Goal: Task Accomplishment & Management: Use online tool/utility

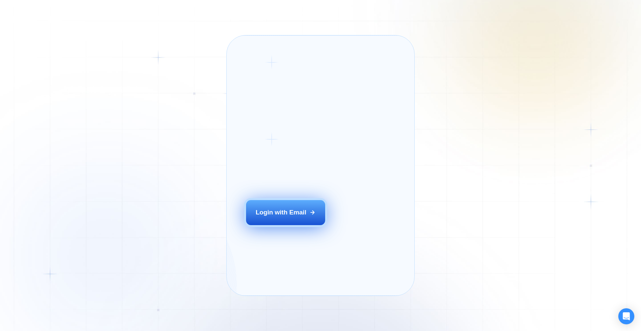
click at [288, 225] on button "Login with Email" at bounding box center [286, 212] width 80 height 25
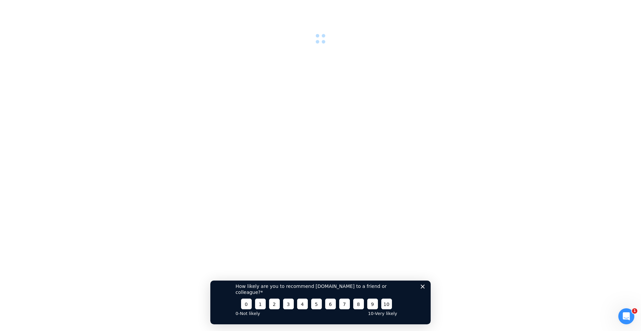
click at [423, 290] on div "How likely are you to recommend [DOMAIN_NAME] to a friend or colleague? 0 1 2 3…" at bounding box center [320, 299] width 220 height 50
click at [424, 288] on icon "Close survey" at bounding box center [423, 286] width 4 height 4
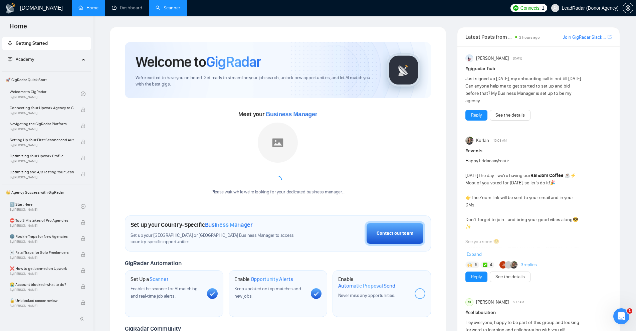
click at [166, 8] on link "Scanner" at bounding box center [168, 8] width 25 height 6
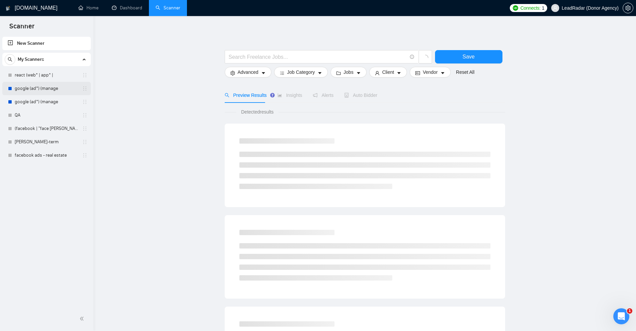
click at [37, 92] on link "google (ad*) (manage" at bounding box center [46, 88] width 63 height 13
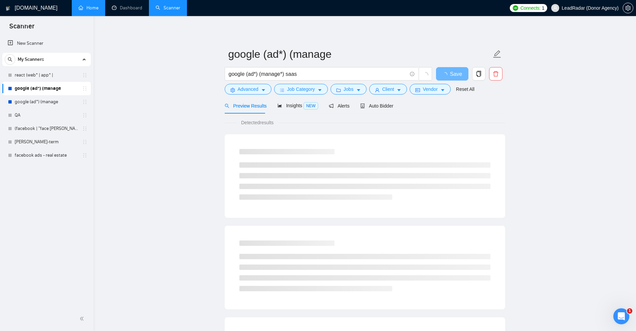
click at [99, 11] on link "Home" at bounding box center [88, 8] width 20 height 6
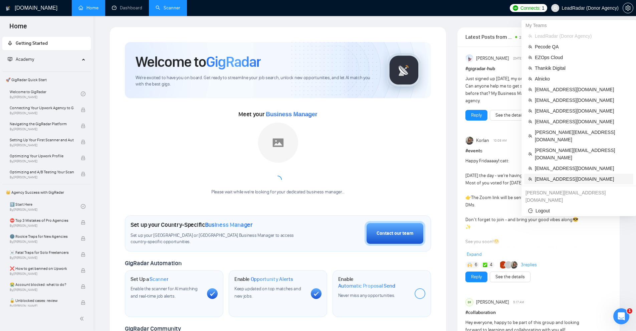
click at [546, 175] on span "accounts@pathfindermarketing.com.au" at bounding box center [582, 178] width 95 height 7
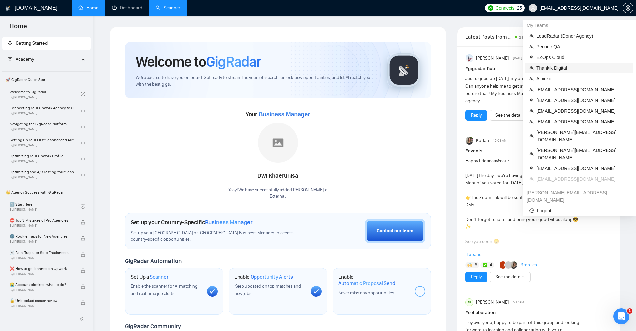
click at [551, 66] on span "Thankik Digital" at bounding box center [582, 67] width 93 height 7
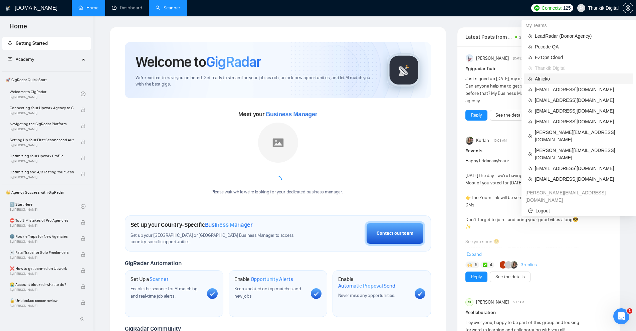
click at [554, 77] on span "Alnicko" at bounding box center [582, 78] width 95 height 7
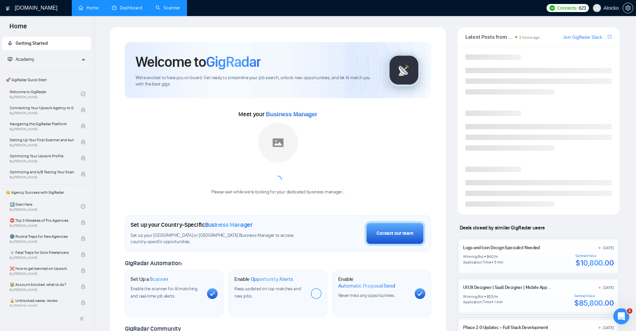
click at [142, 10] on link "Dashboard" at bounding box center [127, 8] width 30 height 6
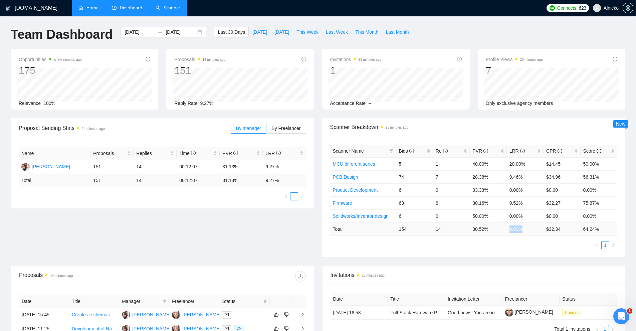
drag, startPoint x: 520, startPoint y: 230, endPoint x: 529, endPoint y: 230, distance: 9.4
click at [529, 230] on td "9.09 %" at bounding box center [525, 228] width 37 height 13
click at [513, 239] on div "Scanner Name Bids Re PVR LRR CPR Score MCU different series 5 1 40.00% 20.00% $…" at bounding box center [474, 197] width 288 height 105
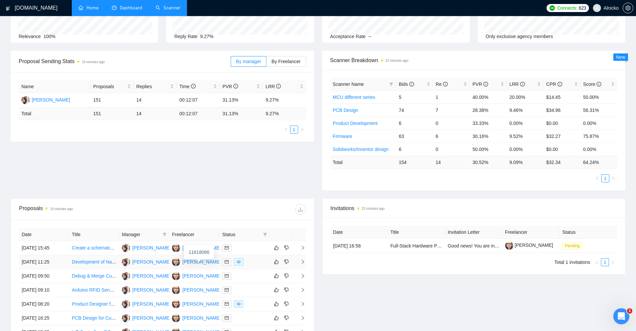
click at [203, 263] on div "Alexandra Barsukova" at bounding box center [201, 261] width 38 height 7
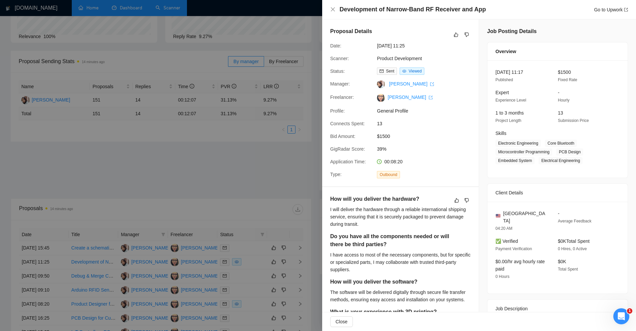
click at [222, 99] on div at bounding box center [318, 165] width 636 height 331
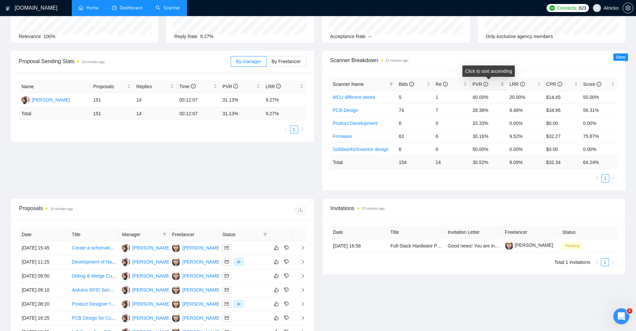
click at [500, 86] on div "PVR" at bounding box center [488, 84] width 31 height 7
click at [501, 85] on div "PVR" at bounding box center [488, 84] width 31 height 7
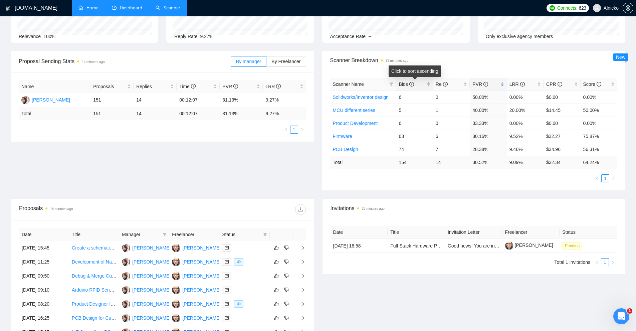
click at [428, 85] on div "Bids" at bounding box center [414, 84] width 31 height 7
click at [439, 99] on td "7" at bounding box center [451, 97] width 37 height 13
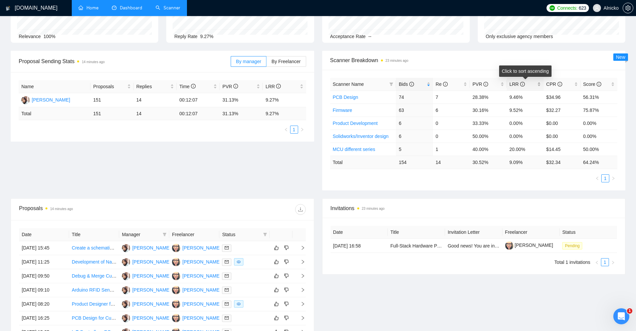
click at [537, 82] on div "LRR" at bounding box center [525, 84] width 31 height 7
click at [532, 107] on td "9.52%" at bounding box center [525, 110] width 37 height 13
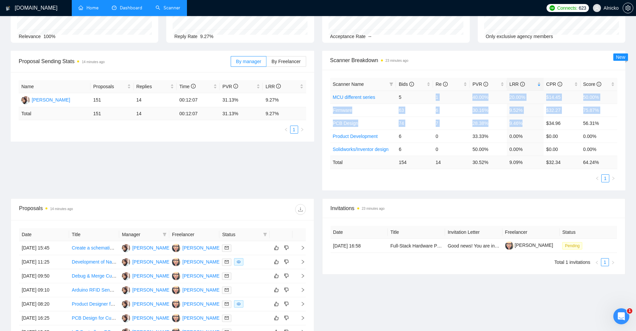
drag, startPoint x: 525, startPoint y: 124, endPoint x: 423, endPoint y: 101, distance: 104.7
click at [423, 101] on tbody "MCU different series 5 1 40.00% 20.00% $14.45 50.00% Firmware 63 6 30.16% 9.52%…" at bounding box center [474, 123] width 288 height 65
click at [423, 101] on td "5" at bounding box center [414, 97] width 37 height 13
drag, startPoint x: 402, startPoint y: 98, endPoint x: 448, endPoint y: 96, distance: 46.5
click at [448, 96] on tr "MCU different series 5 1 40.00% 20.00% $14.45 50.00%" at bounding box center [474, 97] width 288 height 13
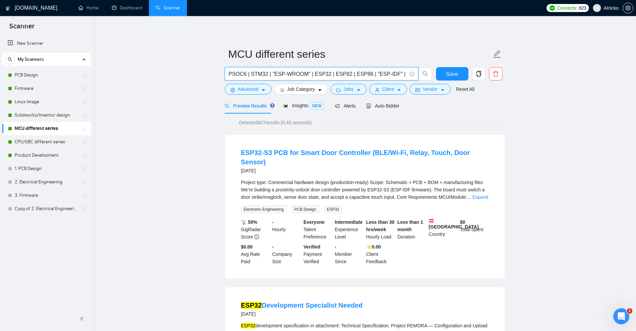
click at [263, 74] on input "PSOC6 | STM32 | "ESP-WROOM" | ESP32 | ESP82 | ESP86 | "ESP-IDF" | TM4C | MSP430…" at bounding box center [318, 74] width 178 height 8
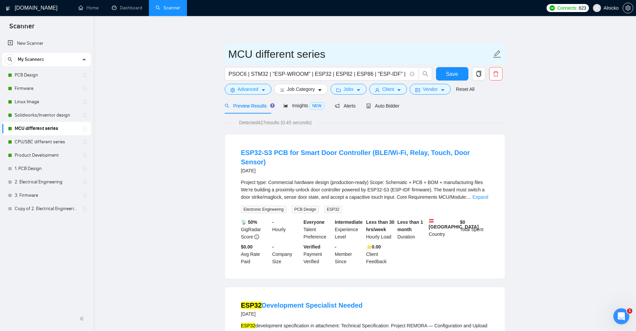
drag, startPoint x: 230, startPoint y: 51, endPoint x: 342, endPoint y: 49, distance: 111.9
click at [341, 49] on input "MCU different series" at bounding box center [359, 54] width 263 height 17
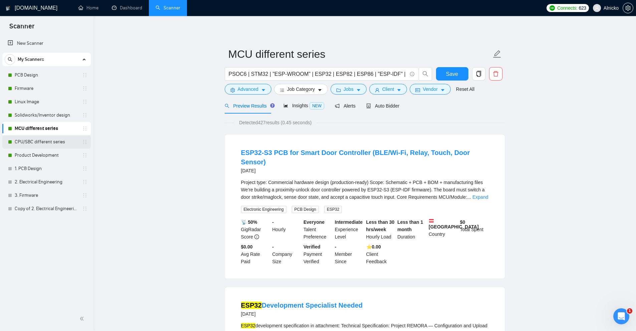
click at [51, 143] on link "CPU/SBC different series" at bounding box center [46, 141] width 63 height 13
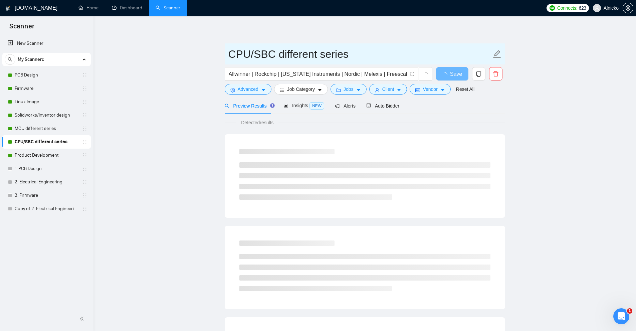
click at [297, 60] on input "CPU/SBC different series" at bounding box center [359, 54] width 263 height 17
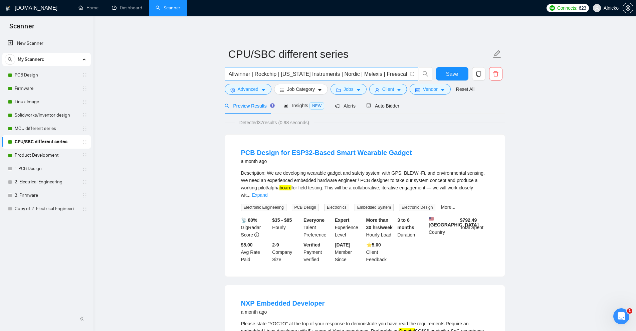
click at [293, 72] on input "Allwinner | Rockchip | Texas Instruments | Nordic | Melexis | Freescale | Silic…" at bounding box center [318, 74] width 178 height 8
drag, startPoint x: 31, startPoint y: 151, endPoint x: 175, endPoint y: 130, distance: 144.9
click at [31, 151] on link "Product Development" at bounding box center [46, 155] width 63 height 13
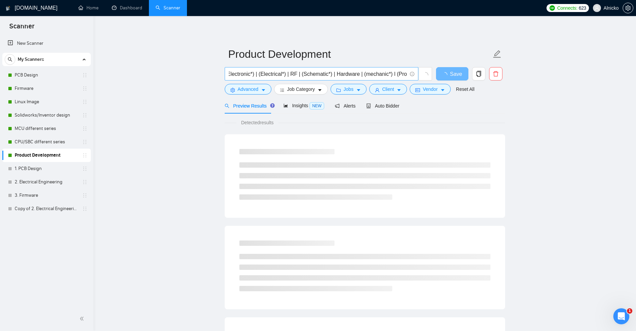
scroll to position [0, 234]
click at [286, 72] on input "(design*) (audio | (wearabl*) | BLE | BLE | BT | (med*) | IoT | smart home | (C…" at bounding box center [318, 74] width 178 height 8
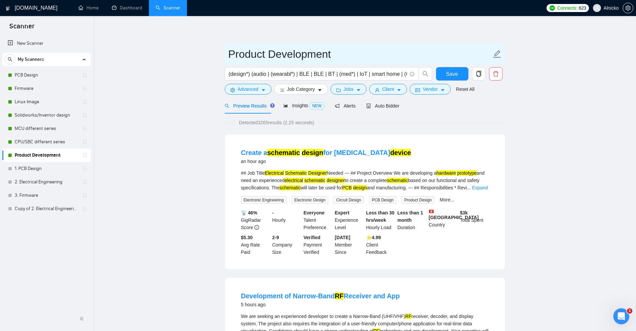
click at [277, 54] on input "Product Development" at bounding box center [359, 54] width 263 height 17
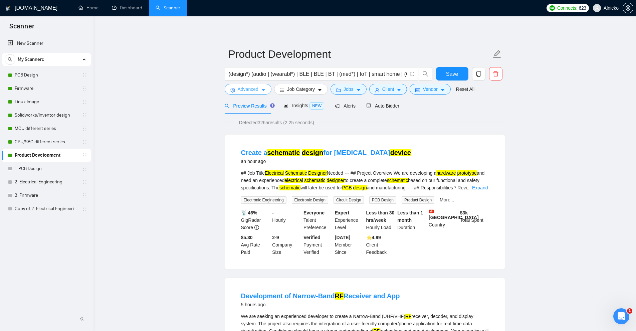
click at [245, 93] on span "Advanced" at bounding box center [248, 89] width 21 height 7
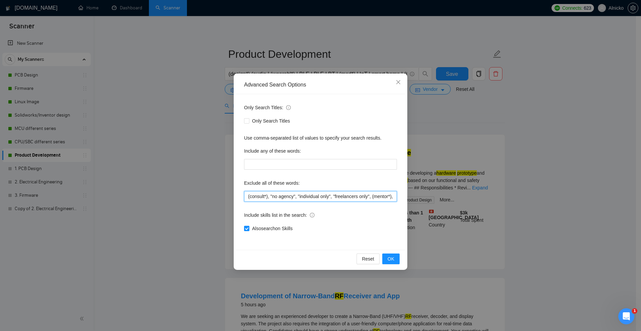
click at [307, 200] on input "(consult*), "no agency", "individual only", "freelancers only", (mentor*), (tut…" at bounding box center [320, 196] width 153 height 11
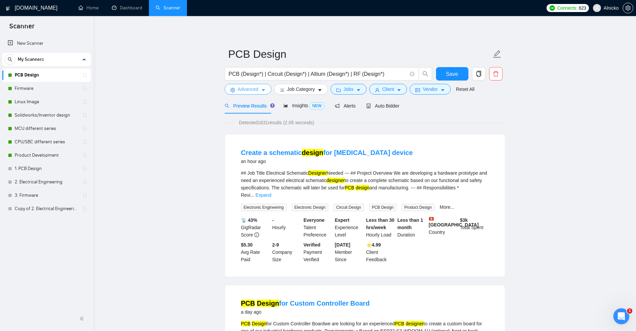
click at [253, 85] on button "Advanced" at bounding box center [248, 89] width 47 height 11
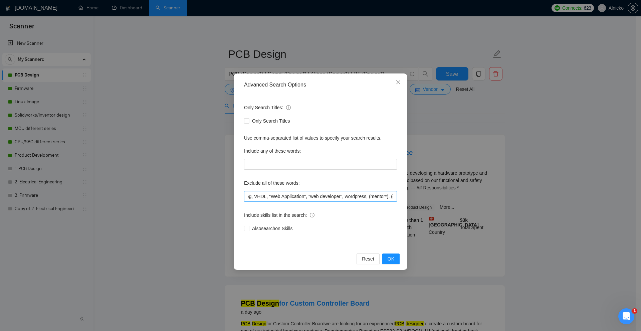
scroll to position [0, 1463]
click at [307, 195] on input "(consult*), "no agency", "individual only", "freelancers only", (tutor*), (coac…" at bounding box center [320, 196] width 153 height 11
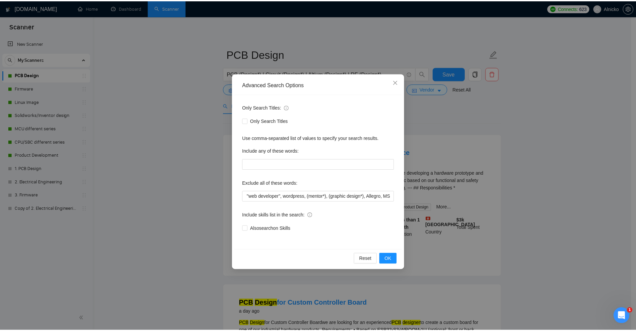
scroll to position [0, 0]
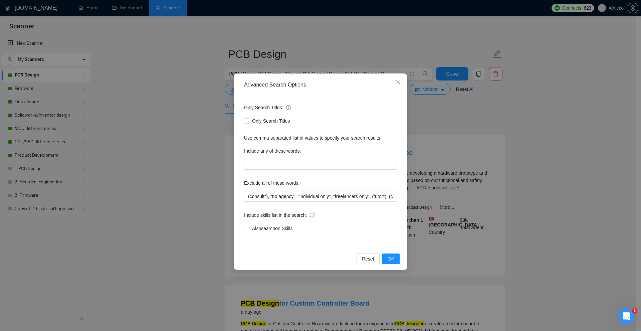
drag, startPoint x: 117, startPoint y: 107, endPoint x: 95, endPoint y: 98, distance: 24.1
click at [117, 107] on div "Advanced Search Options Only Search Titles: Only Search Titles Use comma-separa…" at bounding box center [320, 165] width 641 height 331
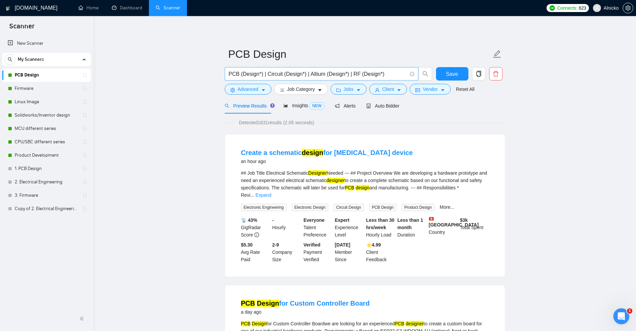
click at [367, 71] on input "PCB (Design*) | Circuit (Design*) | Altium (Design*) | RF (Design*)" at bounding box center [318, 74] width 178 height 8
click at [25, 90] on link "Firmware" at bounding box center [46, 88] width 63 height 13
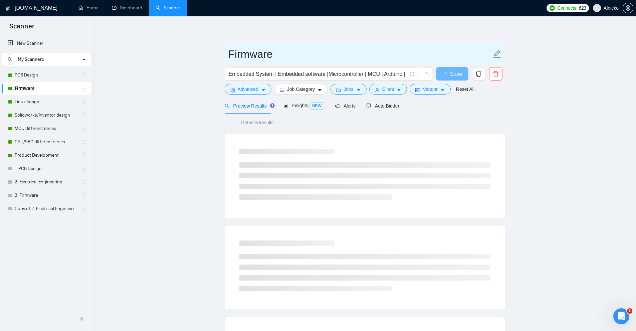
click at [253, 57] on input "Firmware" at bounding box center [359, 54] width 263 height 17
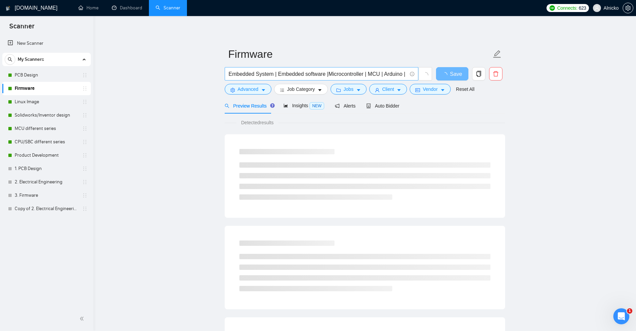
click at [263, 68] on span "Embedded System | Embedded software |Microcontroller | MCU | Arduino | "Embedde…" at bounding box center [322, 73] width 194 height 13
click at [258, 72] on input "Embedded System | Embedded software |Microcontroller | MCU | Arduino | "Embedde…" at bounding box center [318, 74] width 178 height 8
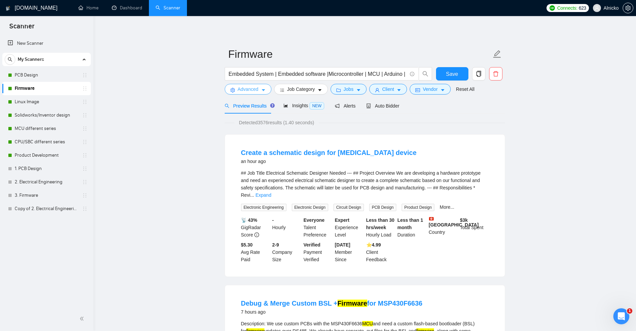
click at [225, 90] on button "Advanced" at bounding box center [248, 89] width 47 height 11
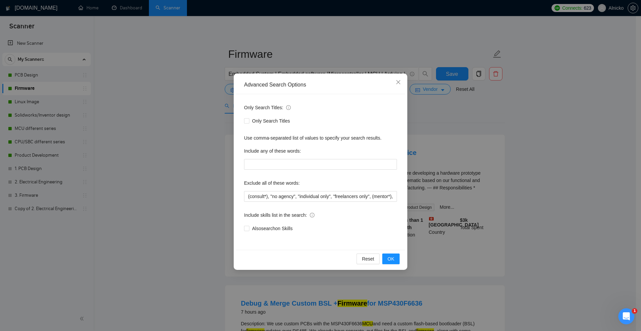
click at [230, 90] on div "Advanced Search Options Only Search Titles: Only Search Titles Use comma-separa…" at bounding box center [320, 165] width 641 height 331
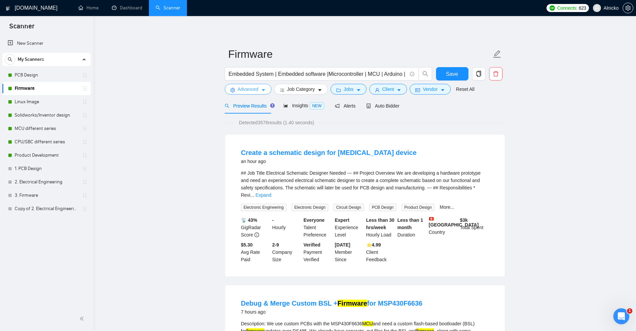
click at [230, 90] on icon "setting" at bounding box center [232, 90] width 5 height 5
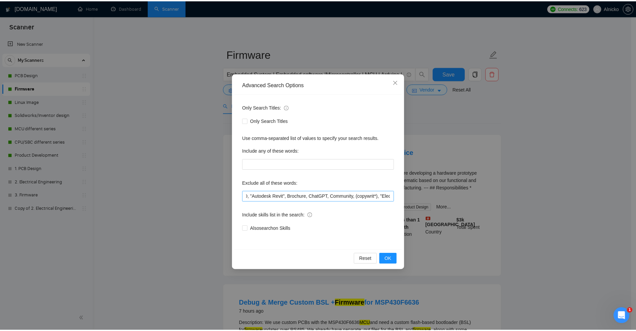
scroll to position [0, 1407]
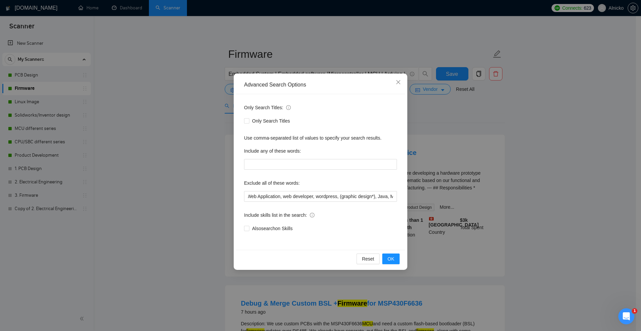
click at [66, 107] on div "Advanced Search Options Only Search Titles: Only Search Titles Use comma-separa…" at bounding box center [320, 165] width 641 height 331
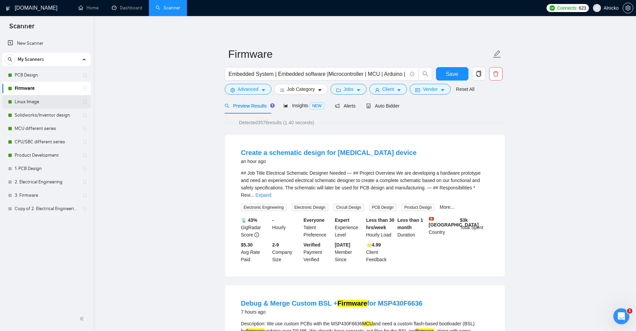
click at [39, 104] on link "Linux Image" at bounding box center [46, 101] width 63 height 13
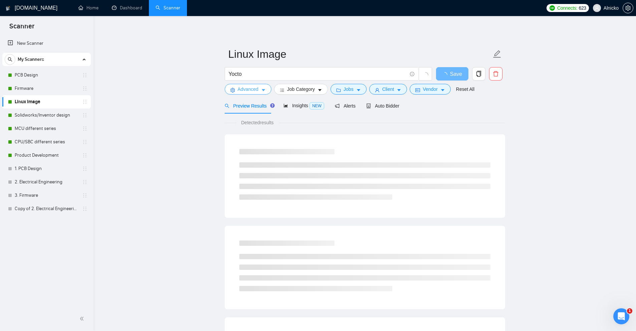
click at [247, 89] on span "Advanced" at bounding box center [248, 89] width 21 height 7
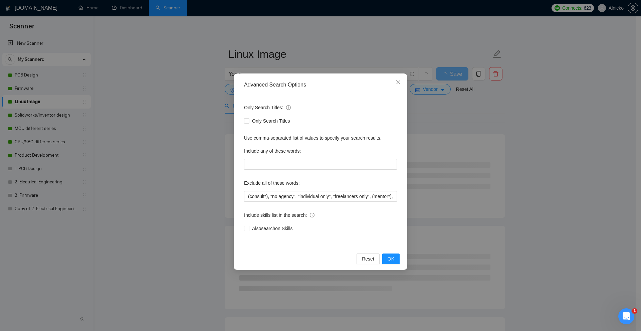
click at [95, 136] on div "Advanced Search Options Only Search Titles: Only Search Titles Use comma-separa…" at bounding box center [320, 165] width 641 height 331
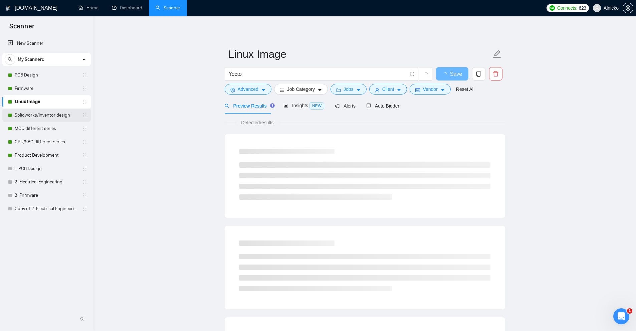
click at [43, 117] on link "Solidworks/Inventor design" at bounding box center [46, 115] width 63 height 13
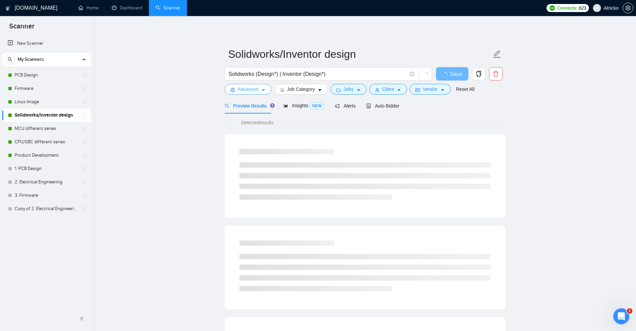
click at [248, 88] on span "Advanced" at bounding box center [248, 89] width 21 height 7
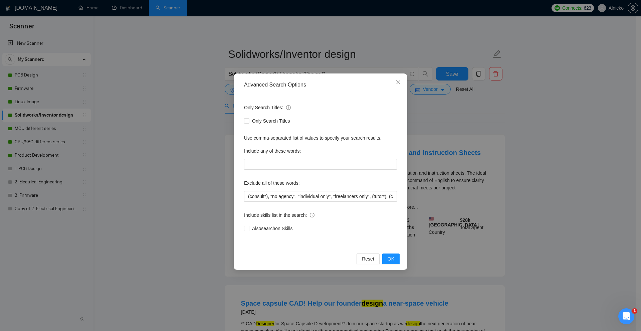
click at [175, 97] on div "Advanced Search Options Only Search Titles: Only Search Titles Use comma-separa…" at bounding box center [320, 165] width 641 height 331
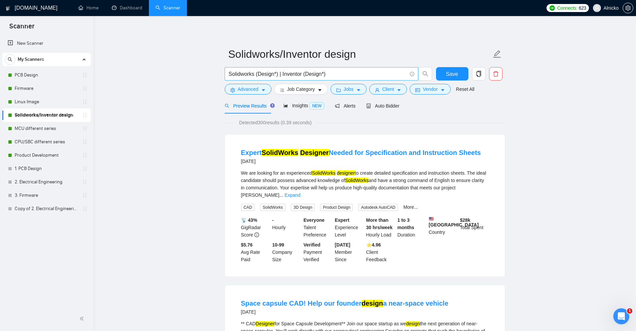
click at [320, 70] on input "Solidworks (Design*) | Inventor (Design*)" at bounding box center [318, 74] width 178 height 8
click at [34, 130] on link "MCU different series" at bounding box center [46, 128] width 63 height 13
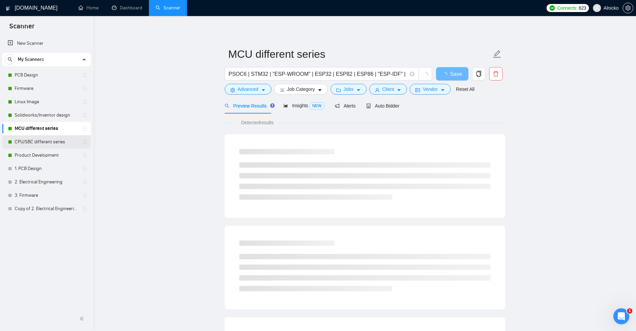
click at [12, 140] on div "CPU/SBC different series" at bounding box center [48, 141] width 80 height 13
click at [22, 197] on link "3. Firmware" at bounding box center [46, 195] width 63 height 13
click at [34, 169] on link "1. PCB Design" at bounding box center [46, 168] width 63 height 13
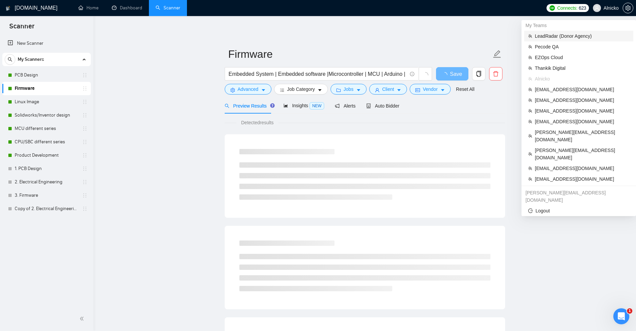
click at [560, 36] on span "LeadRadar (Donor Agency)" at bounding box center [582, 35] width 95 height 7
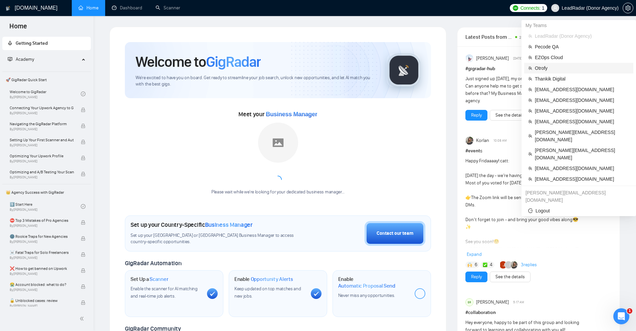
click at [574, 68] on span "Otrofy" at bounding box center [582, 67] width 95 height 7
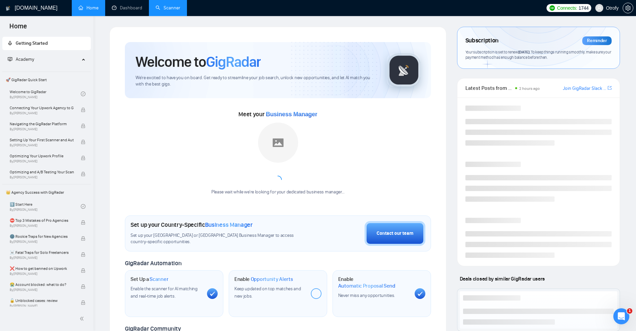
click at [163, 8] on link "Scanner" at bounding box center [168, 8] width 25 height 6
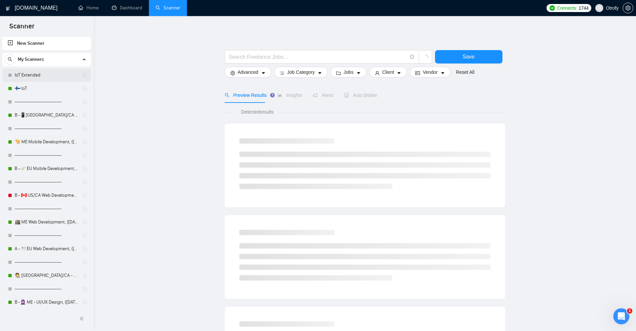
click at [39, 76] on link "IoT Extended" at bounding box center [46, 74] width 63 height 13
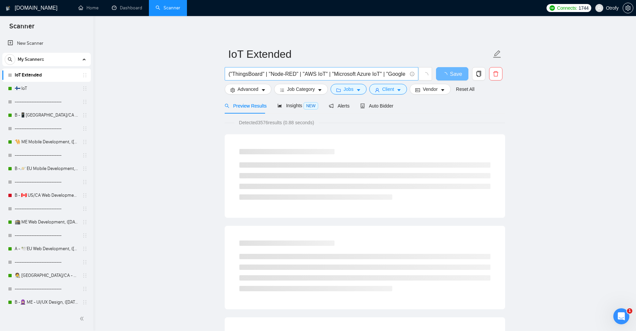
click at [306, 71] on input "("ThingsBoard" | "Node-RED" | "AWS IoT" | "Microsoft Azure IoT" | "Google Cloud…" at bounding box center [318, 74] width 178 height 8
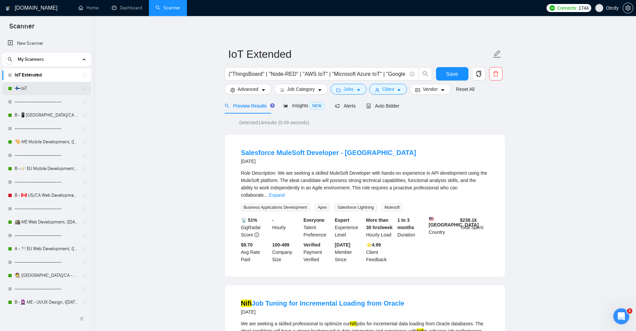
click at [38, 89] on link "🇫🇮 IoT" at bounding box center [46, 88] width 63 height 13
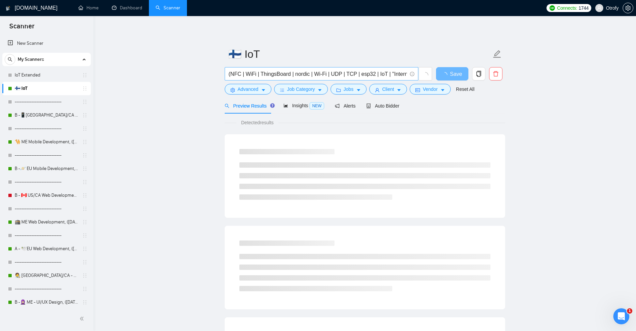
click at [265, 78] on input "(NFC | WiFi | ThingsBoard | nordic | Wi-Fi | UDP | TCP | esp32 | IoT | "Interne…" at bounding box center [318, 74] width 178 height 8
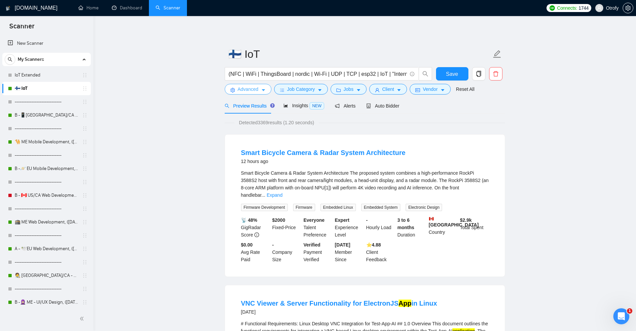
click at [251, 89] on span "Advanced" at bounding box center [248, 89] width 21 height 7
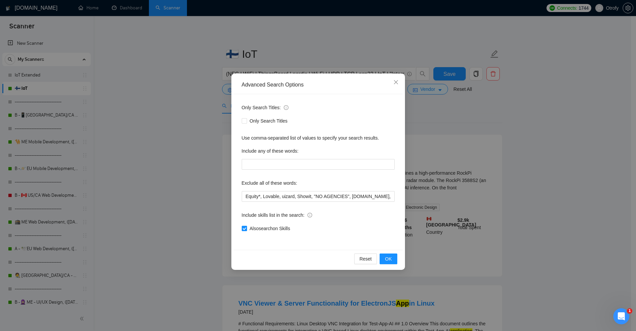
click at [122, 126] on div "Advanced Search Options Only Search Titles: Only Search Titles Use comma-separa…" at bounding box center [318, 165] width 636 height 331
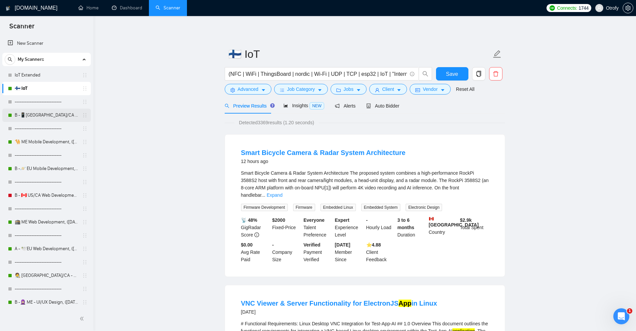
click at [47, 119] on link "B -📱US/CA Mobile Development, (March 10, 2025)" at bounding box center [46, 115] width 63 height 13
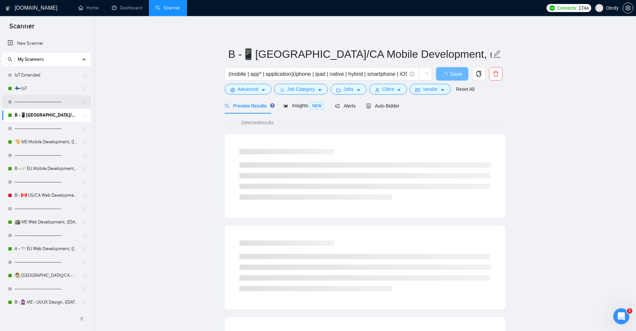
click at [56, 104] on link "----------------------------" at bounding box center [46, 101] width 63 height 13
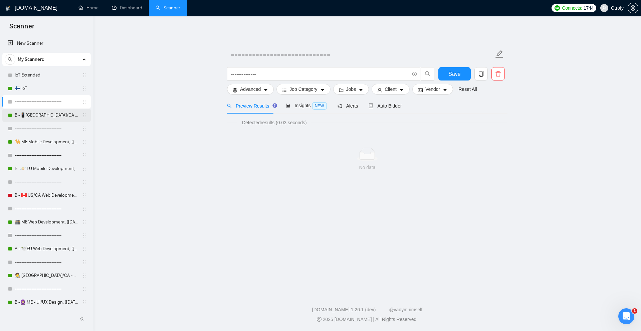
click at [51, 115] on link "B -📱US/CA Mobile Development, (March 10, 2025)" at bounding box center [46, 115] width 63 height 13
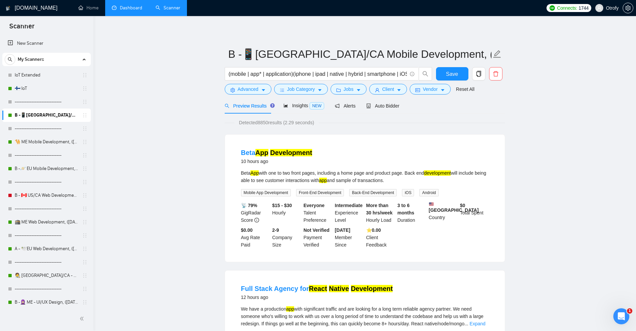
click at [133, 5] on link "Dashboard" at bounding box center [127, 8] width 30 height 6
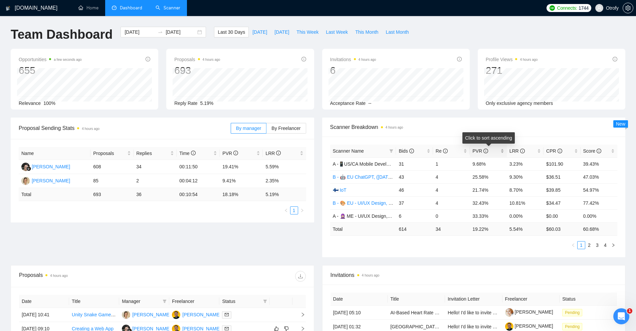
click at [502, 150] on div "PVR" at bounding box center [488, 150] width 31 height 7
click at [500, 150] on div "PVR" at bounding box center [488, 150] width 31 height 7
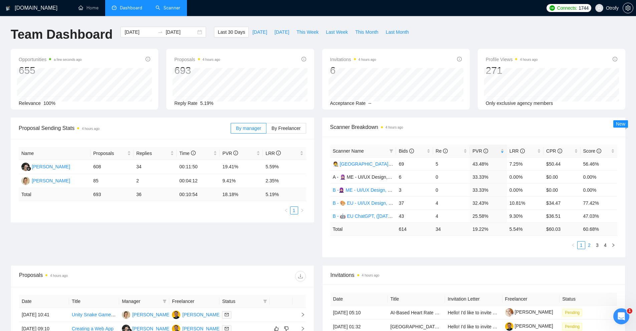
click at [589, 245] on link "2" at bounding box center [589, 245] width 7 height 7
drag, startPoint x: 480, startPoint y: 177, endPoint x: 533, endPoint y: 176, distance: 53.1
click at [533, 176] on tr "🇫🇮 IoT 46 4 21.74% 8.70% $39.85 54.97%" at bounding box center [474, 176] width 288 height 13
click at [531, 176] on td "8.70%" at bounding box center [525, 176] width 37 height 13
drag, startPoint x: 391, startPoint y: 179, endPoint x: 521, endPoint y: 178, distance: 129.6
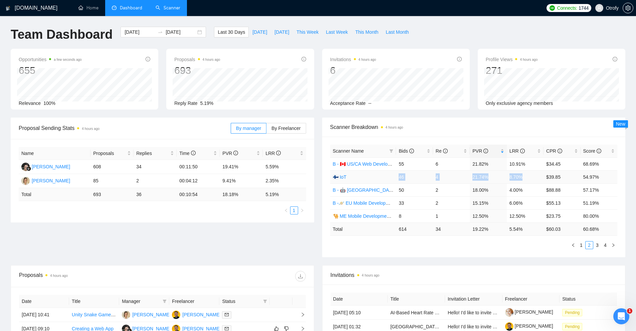
click at [521, 178] on tr "🇫🇮 IoT 46 4 21.74% 8.70% $39.85 54.97%" at bounding box center [474, 176] width 288 height 13
click at [521, 178] on td "8.70%" at bounding box center [525, 176] width 37 height 13
drag, startPoint x: 562, startPoint y: 177, endPoint x: 406, endPoint y: 177, distance: 156.0
click at [406, 177] on tr "🇫🇮 IoT 46 4 21.74% 8.70% $39.85 54.97%" at bounding box center [474, 176] width 288 height 13
click at [406, 177] on td "46" at bounding box center [414, 176] width 37 height 13
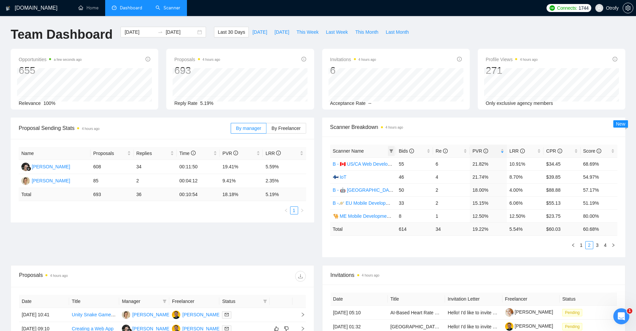
click at [391, 151] on icon "filter" at bounding box center [392, 150] width 4 height 3
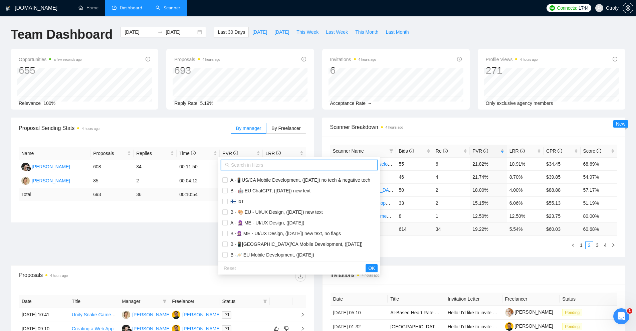
click at [326, 163] on input "text" at bounding box center [302, 164] width 143 height 7
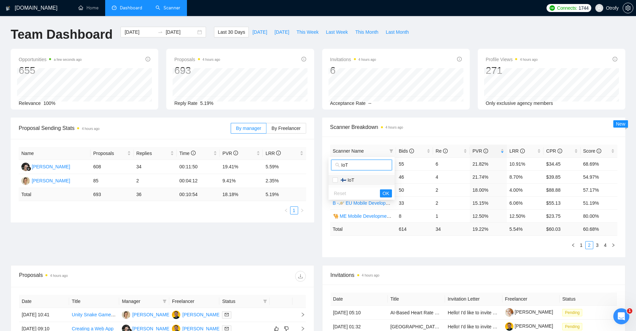
type input "IoT"
click at [359, 177] on span "🇫🇮 IoT" at bounding box center [362, 179] width 58 height 7
checkbox input "true"
click at [383, 191] on span "OK" at bounding box center [386, 193] width 7 height 7
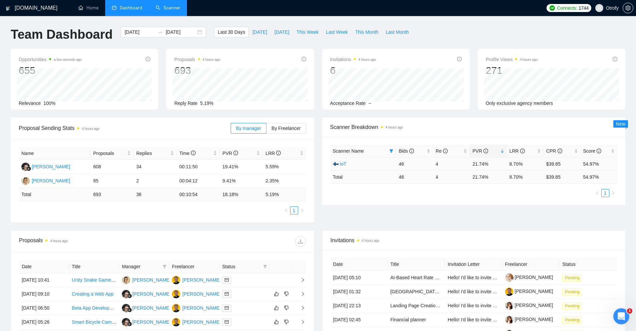
click at [339, 164] on link "🇫🇮 IoT" at bounding box center [340, 163] width 14 height 5
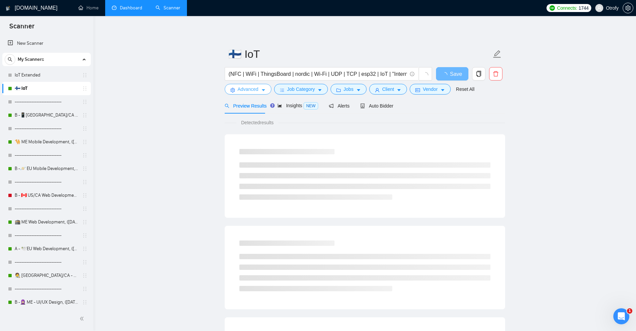
click at [249, 87] on span "Advanced" at bounding box center [248, 89] width 21 height 7
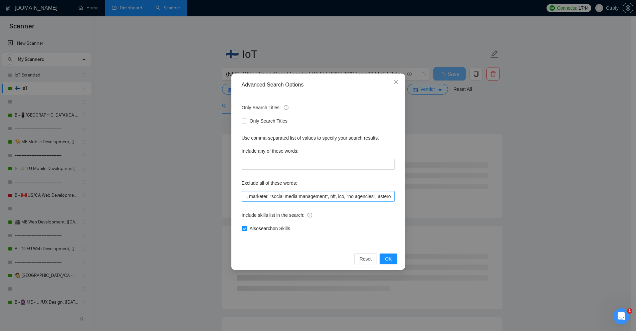
scroll to position [0, 1205]
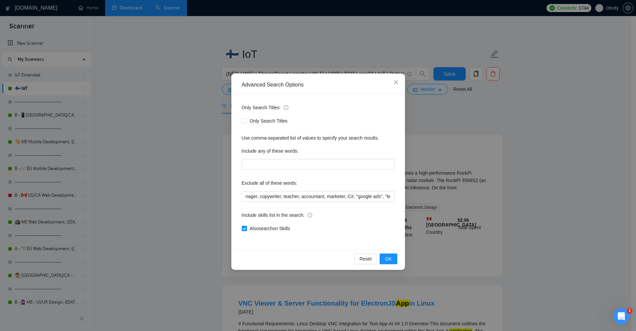
drag, startPoint x: 184, startPoint y: 109, endPoint x: 146, endPoint y: 55, distance: 66.4
click at [184, 109] on div "Advanced Search Options Only Search Titles: Only Search Titles Use comma-separa…" at bounding box center [318, 165] width 636 height 331
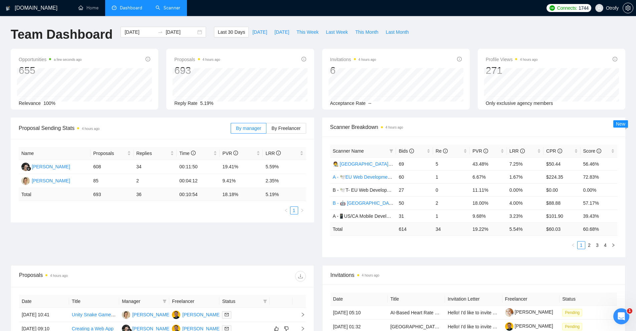
scroll to position [198, 0]
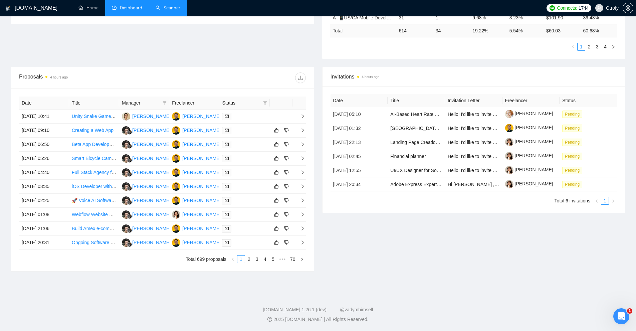
drag, startPoint x: 425, startPoint y: 265, endPoint x: 425, endPoint y: 277, distance: 12.0
click at [425, 276] on div "Proposals 4 hours ago Date Title Manager Freelancer Status 19 Sep, 2025 10:41 U…" at bounding box center [318, 173] width 623 height 213
click at [434, 280] on div "GigRadar.io Home Dashboard Scanner Connects: 1744 Otrofy Team Dashboard 2025-08…" at bounding box center [318, 66] width 636 height 529
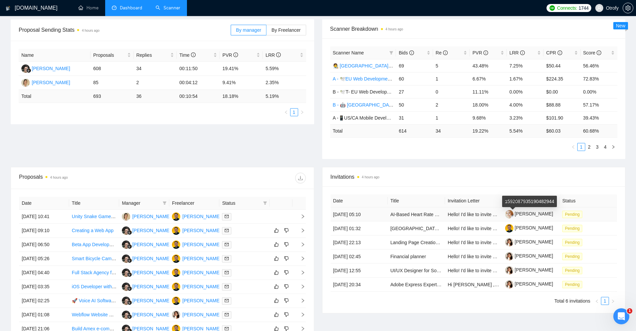
scroll to position [0, 0]
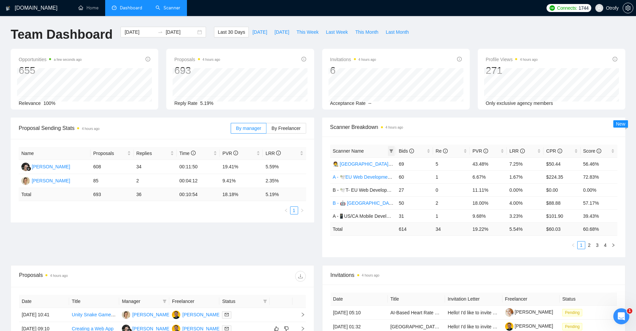
click at [391, 149] on icon "filter" at bounding box center [391, 151] width 4 height 4
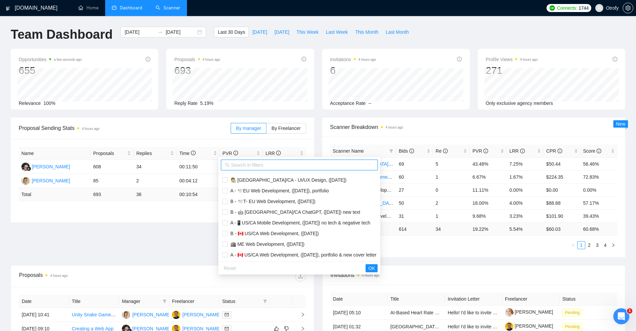
click at [252, 167] on input "text" at bounding box center [302, 164] width 143 height 7
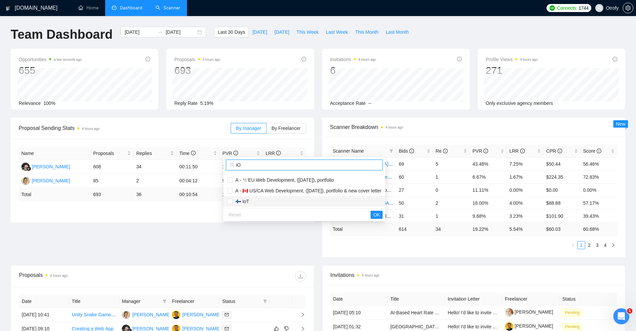
type input "iO"
click at [236, 202] on span "🇫🇮 IoT" at bounding box center [241, 201] width 16 height 5
checkbox input "true"
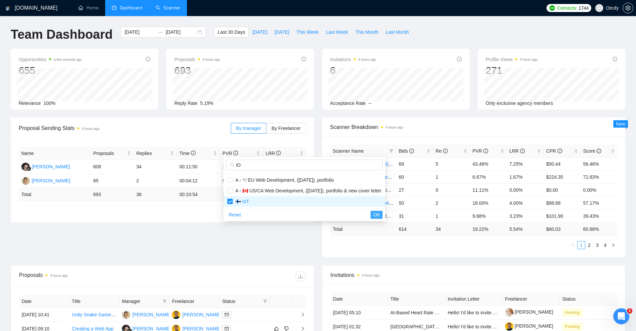
click at [383, 216] on button "OK" at bounding box center [377, 215] width 12 height 8
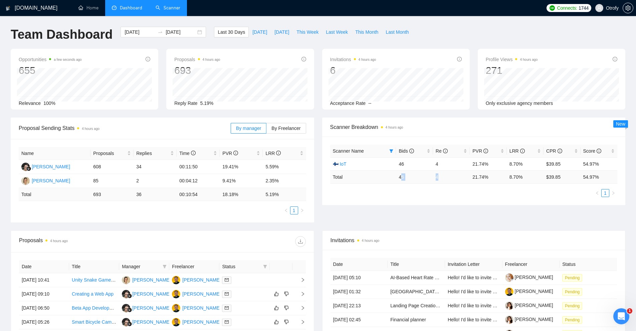
drag, startPoint x: 440, startPoint y: 175, endPoint x: 401, endPoint y: 176, distance: 39.4
click at [401, 176] on tr "Total 46 4 21.74 % 8.70 % $ 39.85 54.97 %" at bounding box center [474, 176] width 288 height 13
click at [394, 176] on td "Total" at bounding box center [363, 176] width 66 height 13
drag, startPoint x: 394, startPoint y: 176, endPoint x: 532, endPoint y: 174, distance: 138.6
click at [532, 174] on tr "Total 46 4 21.74 % 8.70 % $ 39.85 54.97 %" at bounding box center [474, 176] width 288 height 13
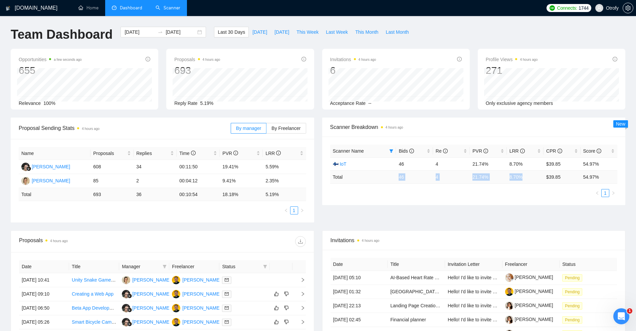
click at [526, 176] on td "8.70 %" at bounding box center [525, 176] width 37 height 13
drag, startPoint x: 601, startPoint y: 177, endPoint x: 377, endPoint y: 181, distance: 223.8
click at [377, 181] on tr "Total 46 4 21.74 % 8.70 % $ 39.85 54.97 %" at bounding box center [474, 176] width 288 height 13
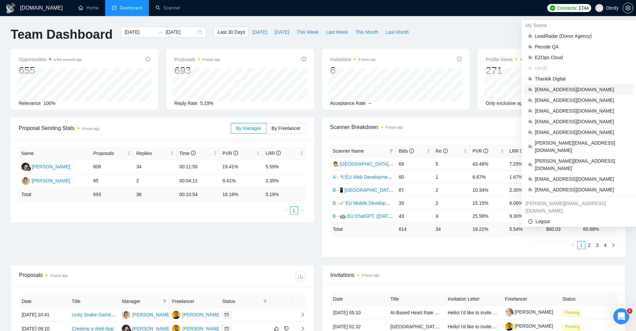
click at [547, 91] on span "[EMAIL_ADDRESS][DOMAIN_NAME]" at bounding box center [582, 89] width 95 height 7
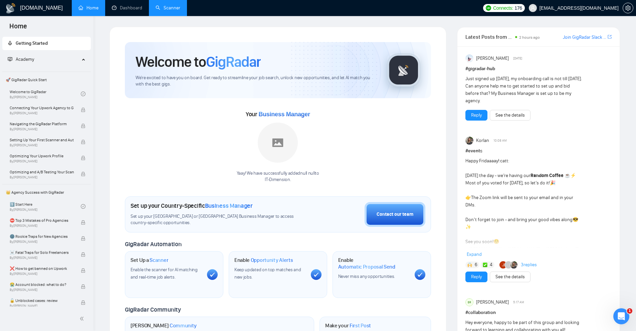
click at [174, 11] on link "Scanner" at bounding box center [168, 8] width 25 height 6
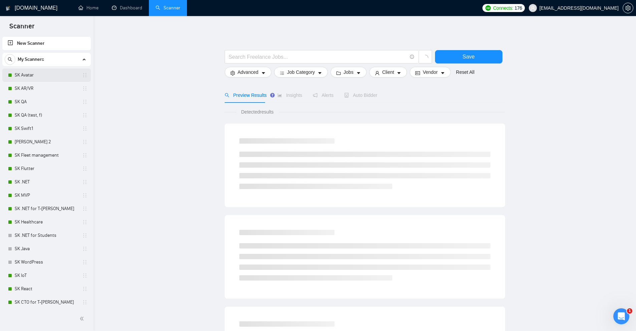
click at [32, 71] on link "SK Avatar" at bounding box center [46, 74] width 63 height 13
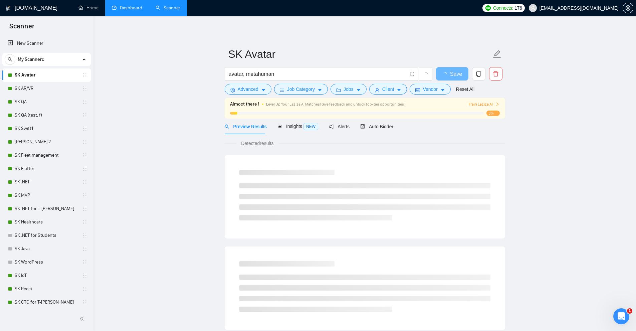
click at [117, 6] on link "Dashboard" at bounding box center [127, 8] width 30 height 6
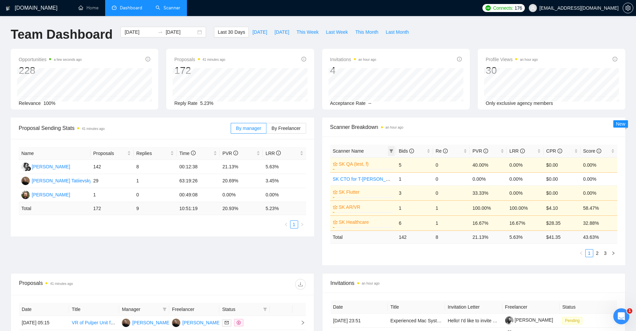
click at [394, 152] on span at bounding box center [391, 151] width 7 height 10
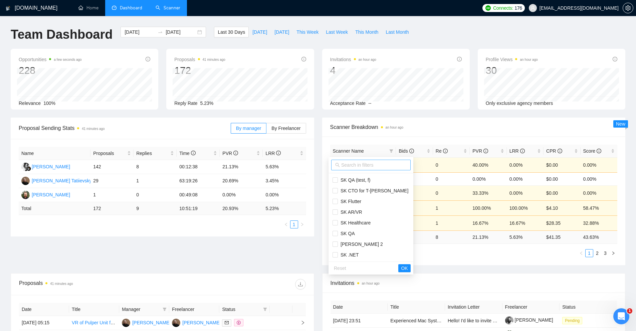
click at [364, 166] on input "text" at bounding box center [373, 164] width 65 height 7
click at [353, 220] on span "SK IoT" at bounding box center [346, 222] width 17 height 5
checkbox input "true"
click at [401, 269] on span "OK" at bounding box center [404, 268] width 7 height 7
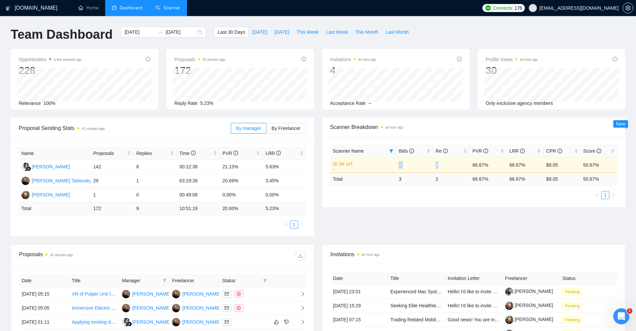
drag, startPoint x: 395, startPoint y: 166, endPoint x: 458, endPoint y: 166, distance: 62.5
click at [456, 163] on tr "SK IoT 3% 3 2 66.67% 66.67% $8.05 50.67%" at bounding box center [474, 164] width 288 height 15
click at [474, 208] on div "Proposal Sending Stats 41 minutes ago By manager By Freelancer Name Proposals R…" at bounding box center [318, 181] width 623 height 127
click at [392, 153] on span at bounding box center [391, 151] width 7 height 10
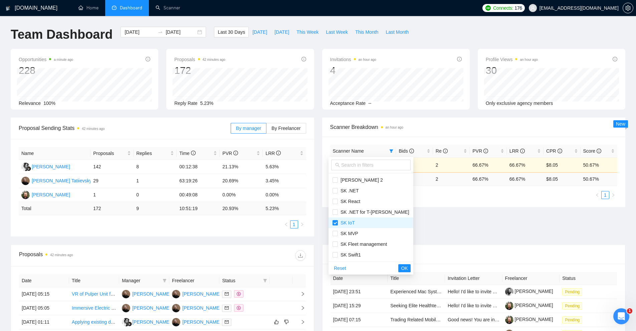
click at [424, 235] on div "Proposal Sending Stats 42 minutes ago By manager By Freelancer Name Proposals R…" at bounding box center [318, 181] width 623 height 127
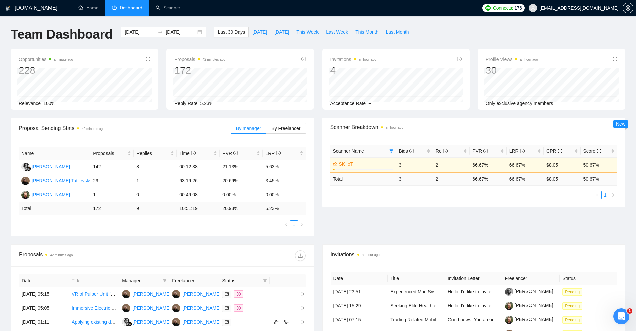
click at [139, 32] on input "2025-08-20" at bounding box center [140, 31] width 30 height 7
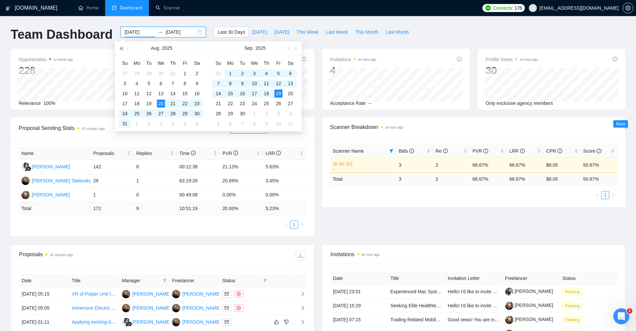
click at [120, 47] on button "button" at bounding box center [121, 47] width 7 height 13
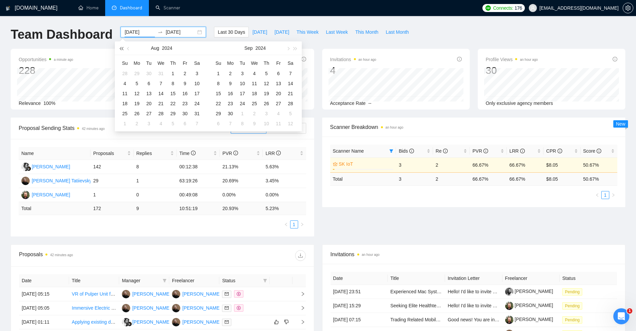
click at [120, 47] on button "button" at bounding box center [121, 47] width 7 height 13
type input "2022-08-01"
click at [139, 73] on div "1" at bounding box center [137, 73] width 8 height 8
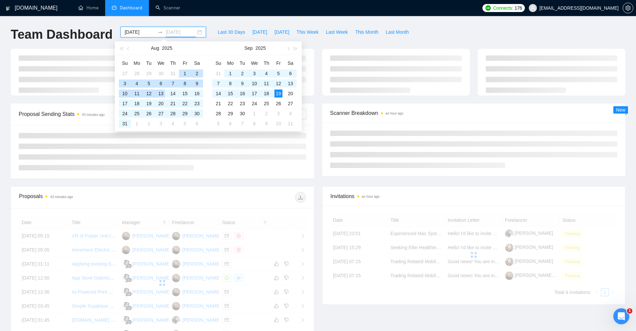
type input "2025-09-19"
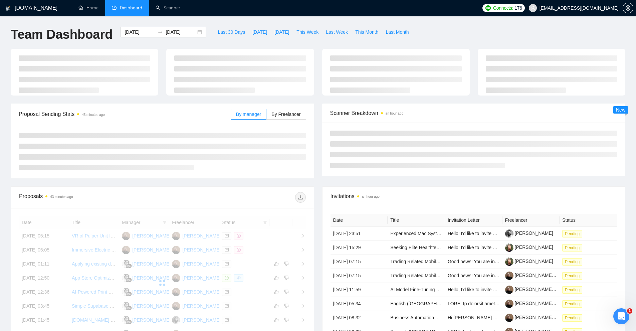
click at [521, 34] on div "Team Dashboard 2022-08-01 2025-09-19 Last 30 Days Today Yesterday This Week Las…" at bounding box center [318, 38] width 623 height 22
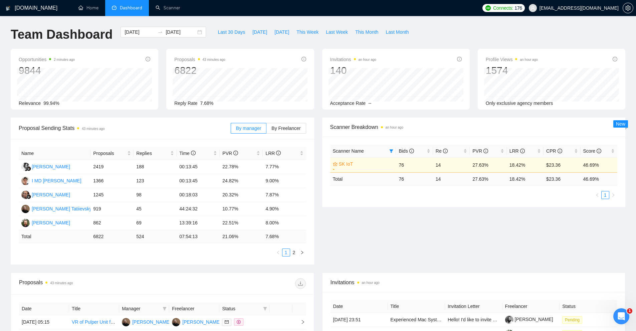
click at [437, 216] on div "Proposal Sending Stats 43 minutes ago By manager By Freelancer Name Proposals R…" at bounding box center [318, 195] width 623 height 155
click at [346, 164] on link "SK IoT" at bounding box center [365, 163] width 53 height 7
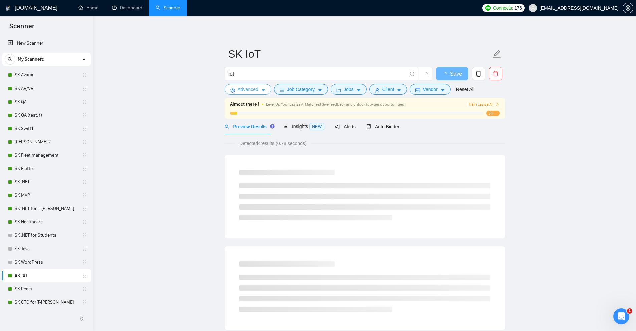
click at [248, 90] on span "Advanced" at bounding box center [248, 89] width 21 height 7
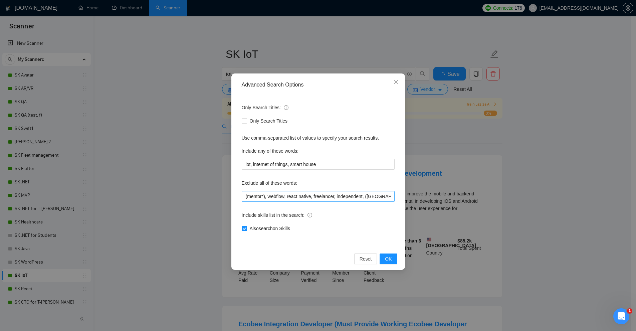
scroll to position [0, 92]
click at [177, 146] on div "Advanced Search Options Only Search Titles: Only Search Titles Use comma-separa…" at bounding box center [318, 165] width 636 height 331
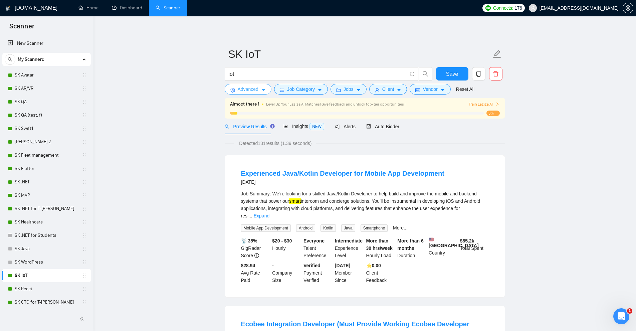
click at [248, 90] on span "Advanced" at bounding box center [248, 89] width 21 height 7
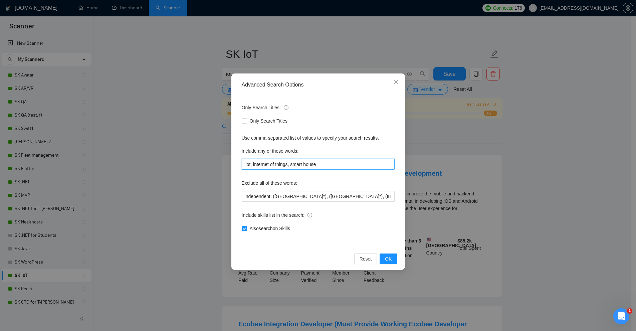
click at [314, 166] on input "iot, internet of things, smart house" at bounding box center [318, 164] width 153 height 11
click at [211, 53] on div "Advanced Search Options Only Search Titles: Only Search Titles Use comma-separa…" at bounding box center [318, 165] width 636 height 331
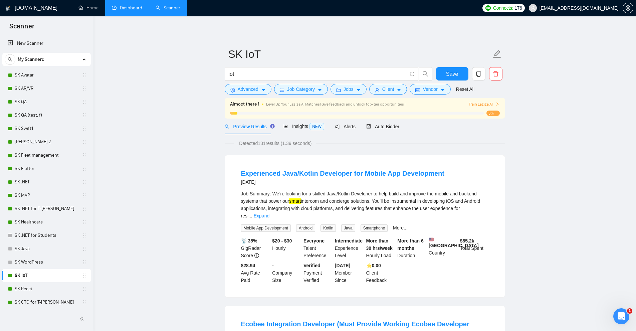
click at [126, 6] on link "Dashboard" at bounding box center [127, 8] width 30 height 6
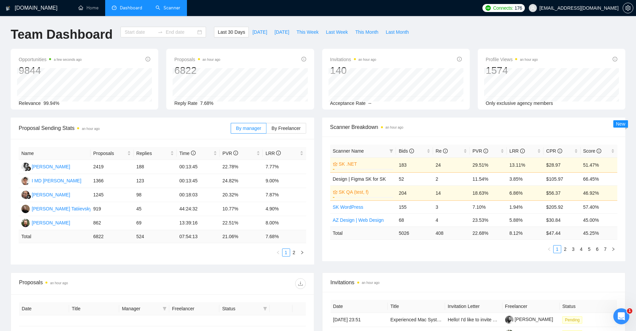
type input "2025-08-20"
type input "2025-09-19"
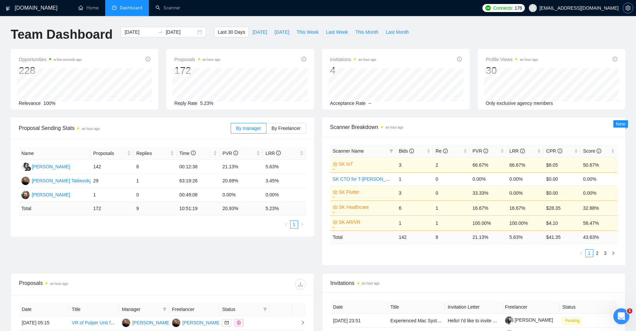
click at [629, 7] on icon "setting" at bounding box center [628, 7] width 5 height 5
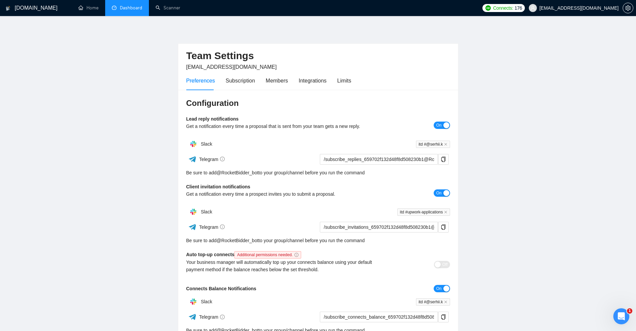
click at [135, 7] on link "Dashboard" at bounding box center [127, 8] width 30 height 6
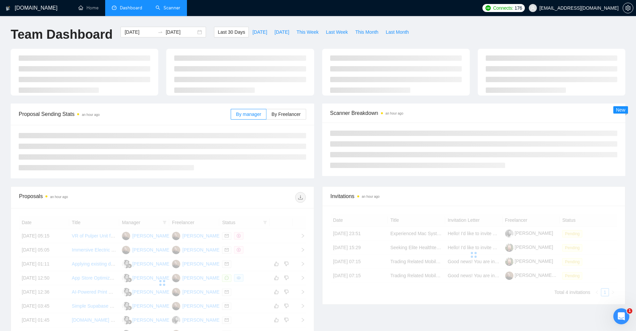
click at [156, 7] on link "Scanner" at bounding box center [168, 8] width 25 height 6
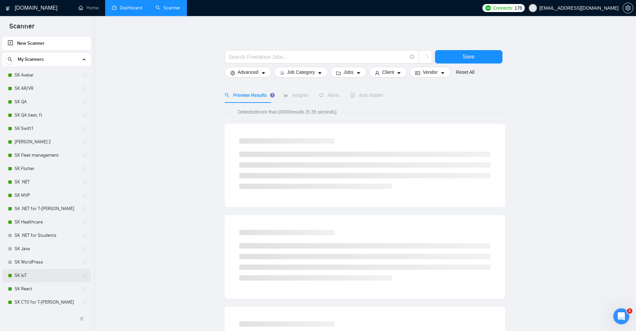
click at [30, 273] on link "SK IoT" at bounding box center [46, 275] width 63 height 13
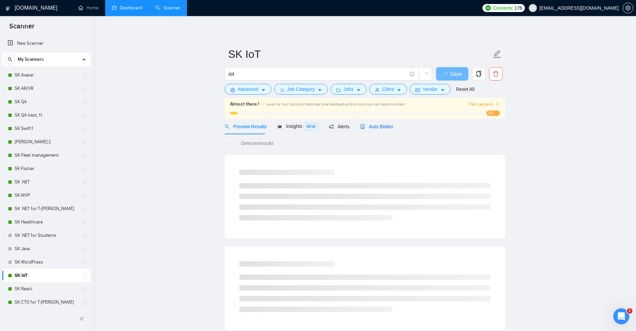
click at [360, 124] on span "Auto Bidder" at bounding box center [376, 126] width 33 height 5
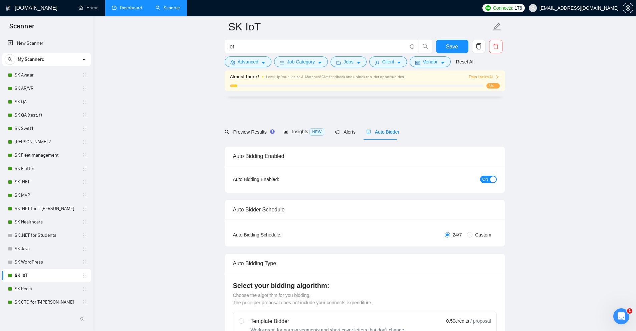
scroll to position [56, 0]
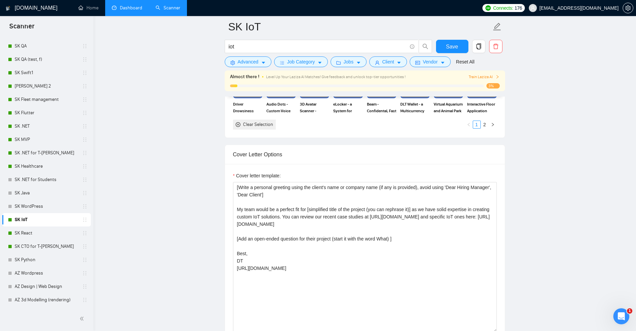
drag, startPoint x: 31, startPoint y: 246, endPoint x: 181, endPoint y: 199, distance: 157.0
click at [31, 246] on link "SK CTO for T-[PERSON_NAME]" at bounding box center [46, 246] width 63 height 13
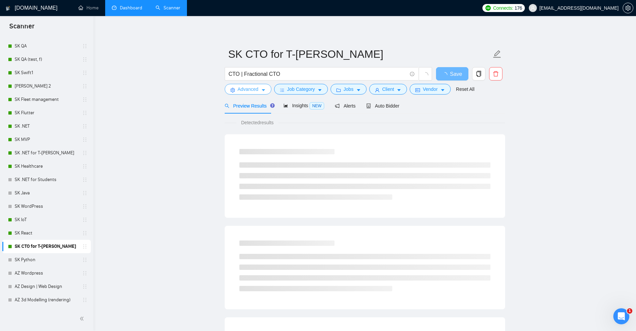
click at [260, 92] on button "Advanced" at bounding box center [248, 89] width 47 height 11
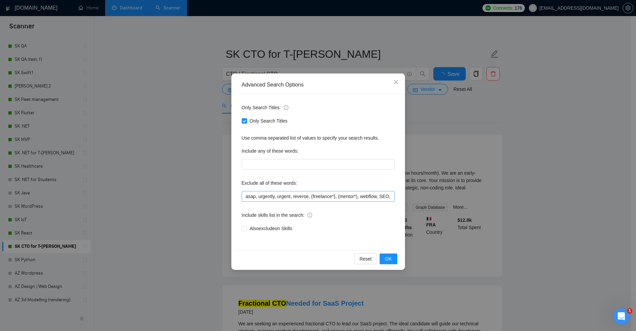
scroll to position [0, 143]
click at [195, 150] on div "Advanced Search Options Only Search Titles: Only Search Titles Use comma-separa…" at bounding box center [318, 165] width 636 height 331
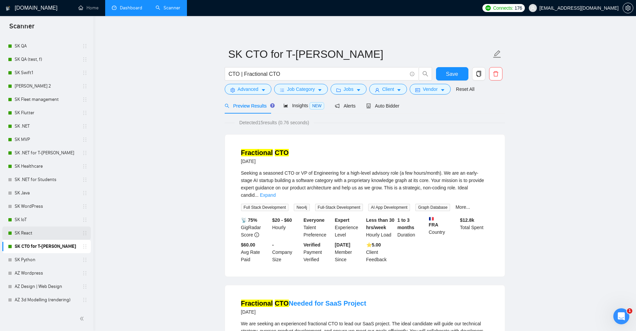
click at [25, 235] on link "SK React" at bounding box center [46, 232] width 63 height 13
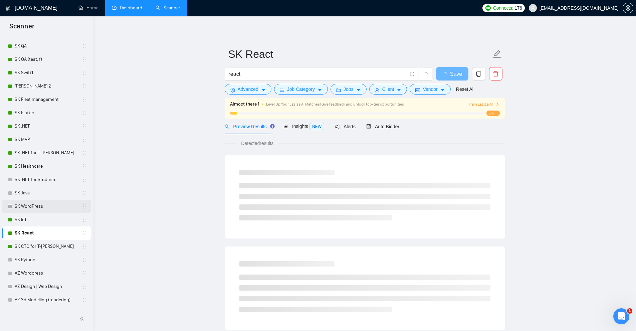
click at [42, 208] on link "SK WordPress" at bounding box center [46, 206] width 63 height 13
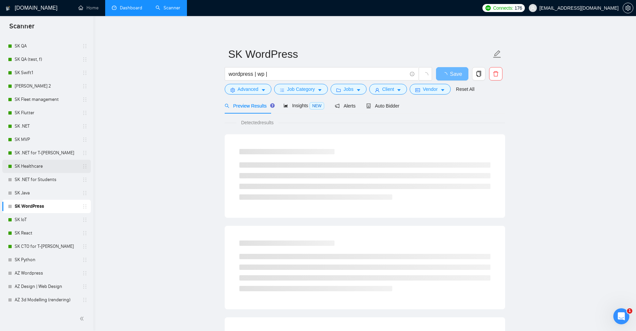
click at [39, 165] on link "SK Healthcare" at bounding box center [46, 166] width 63 height 13
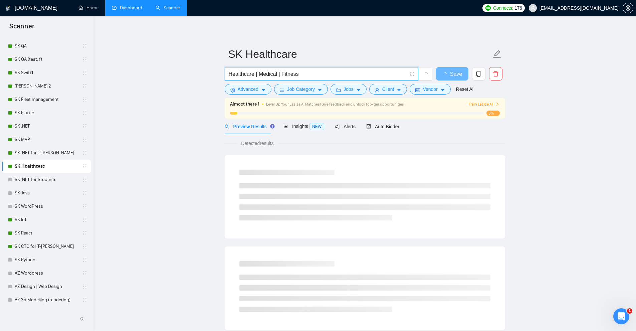
click at [266, 74] on input "Healthcare | Medical | Fitness" at bounding box center [318, 74] width 178 height 8
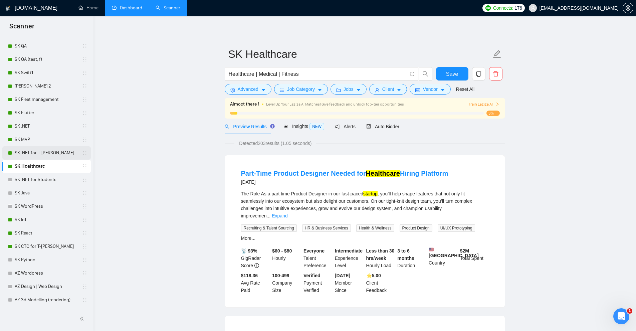
click at [33, 154] on link "SK .NET for T-[PERSON_NAME]" at bounding box center [46, 152] width 63 height 13
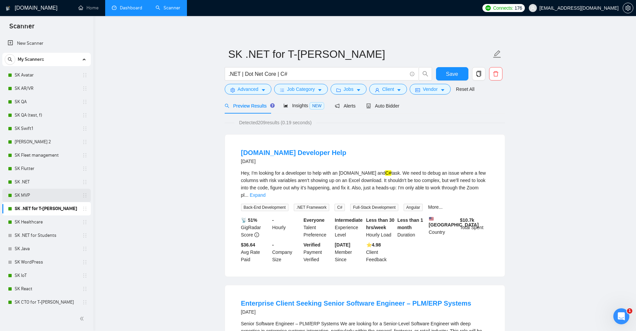
click at [34, 193] on link "SK MVP" at bounding box center [46, 195] width 63 height 13
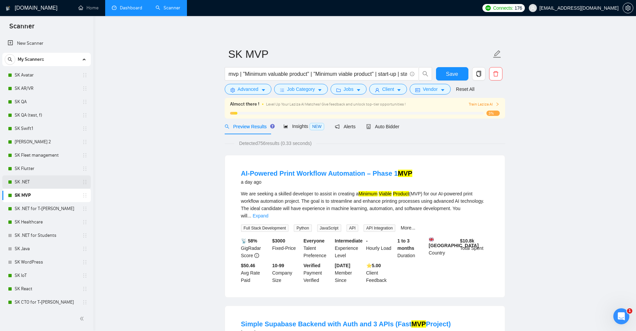
click at [28, 179] on link "SK .NET" at bounding box center [46, 181] width 63 height 13
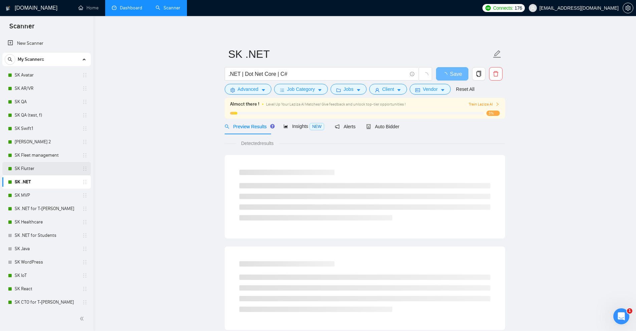
click at [31, 172] on link "SK Flutter" at bounding box center [46, 168] width 63 height 13
click at [39, 156] on link "SK Fleet management" at bounding box center [46, 155] width 63 height 13
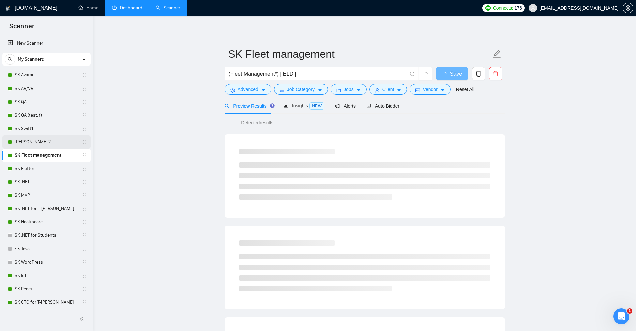
click at [26, 141] on link "[PERSON_NAME] 2" at bounding box center [46, 141] width 63 height 13
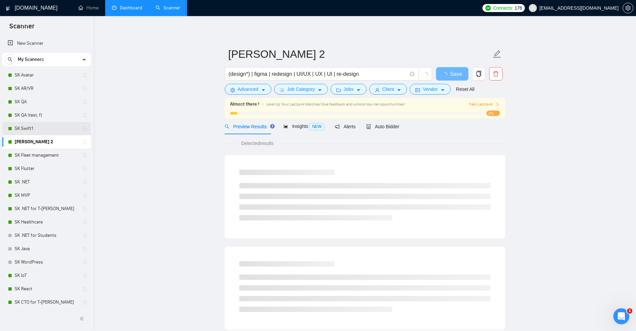
click at [37, 129] on link "SK Swift1" at bounding box center [46, 128] width 63 height 13
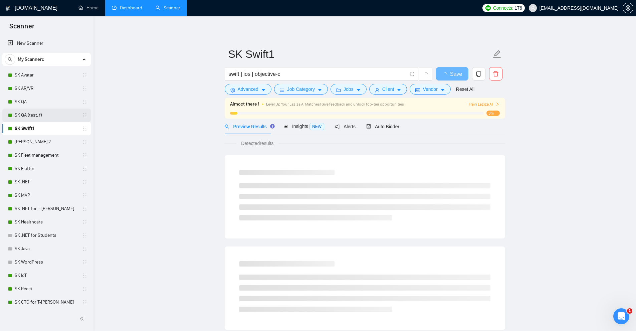
click at [39, 116] on link "SK QA (test, f)" at bounding box center [46, 115] width 63 height 13
click at [43, 104] on link "SK QA" at bounding box center [46, 101] width 63 height 13
click at [46, 92] on link "SK AR/VR" at bounding box center [46, 88] width 63 height 13
click at [51, 73] on link "SK Avatar" at bounding box center [46, 74] width 63 height 13
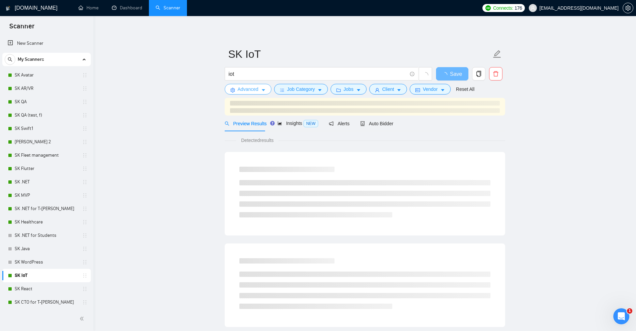
click at [254, 87] on span "Advanced" at bounding box center [248, 89] width 21 height 7
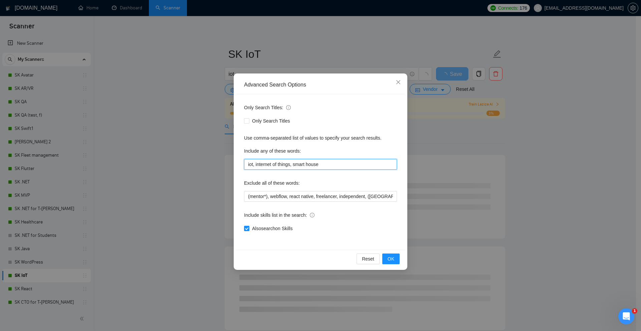
drag, startPoint x: 261, startPoint y: 164, endPoint x: 335, endPoint y: 167, distance: 74.6
click at [335, 167] on input "iot, internet of things, smart house" at bounding box center [320, 164] width 153 height 11
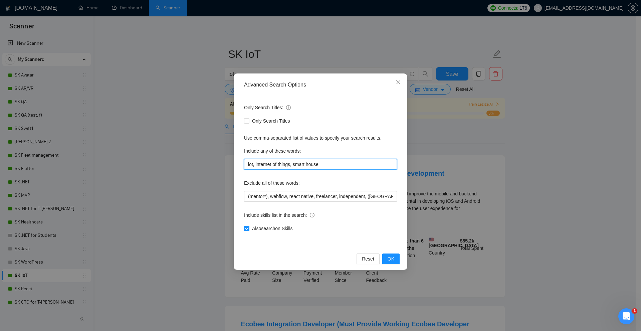
drag, startPoint x: 343, startPoint y: 164, endPoint x: 190, endPoint y: 162, distance: 152.3
click at [190, 162] on div "Advanced Search Options Only Search Titles: Only Search Titles Use comma-separa…" at bounding box center [320, 165] width 641 height 331
click at [390, 83] on span "Close" at bounding box center [398, 82] width 18 height 18
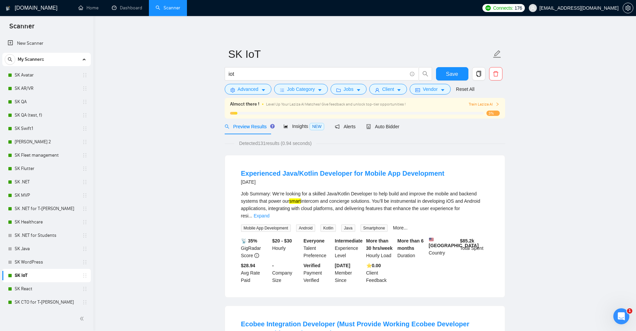
click at [329, 105] on span "Level Up Your Laziza AI Matches! Give feedback and unlock top-tier opportunitie…" at bounding box center [336, 104] width 140 height 5
